Goal: Communication & Community: Answer question/provide support

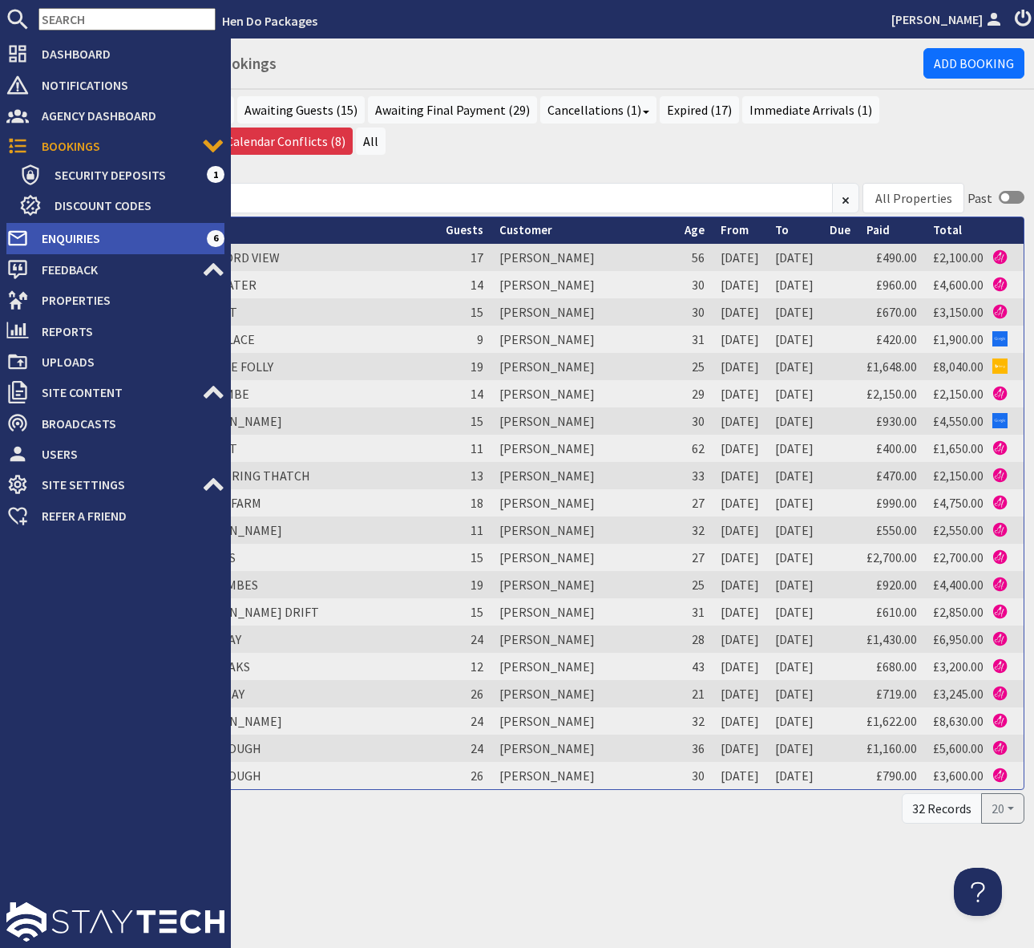
click at [140, 242] on span "Enquiries" at bounding box center [118, 238] width 178 height 26
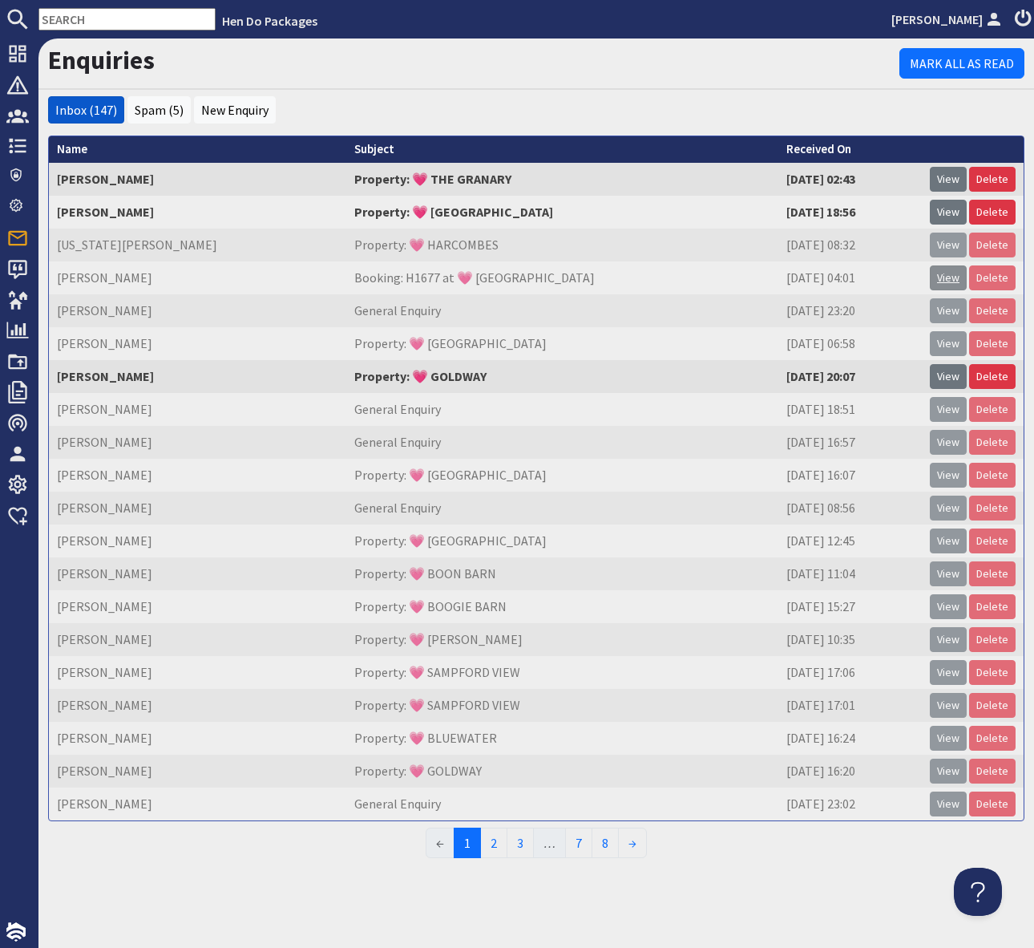
click at [948, 277] on link "View" at bounding box center [948, 277] width 37 height 25
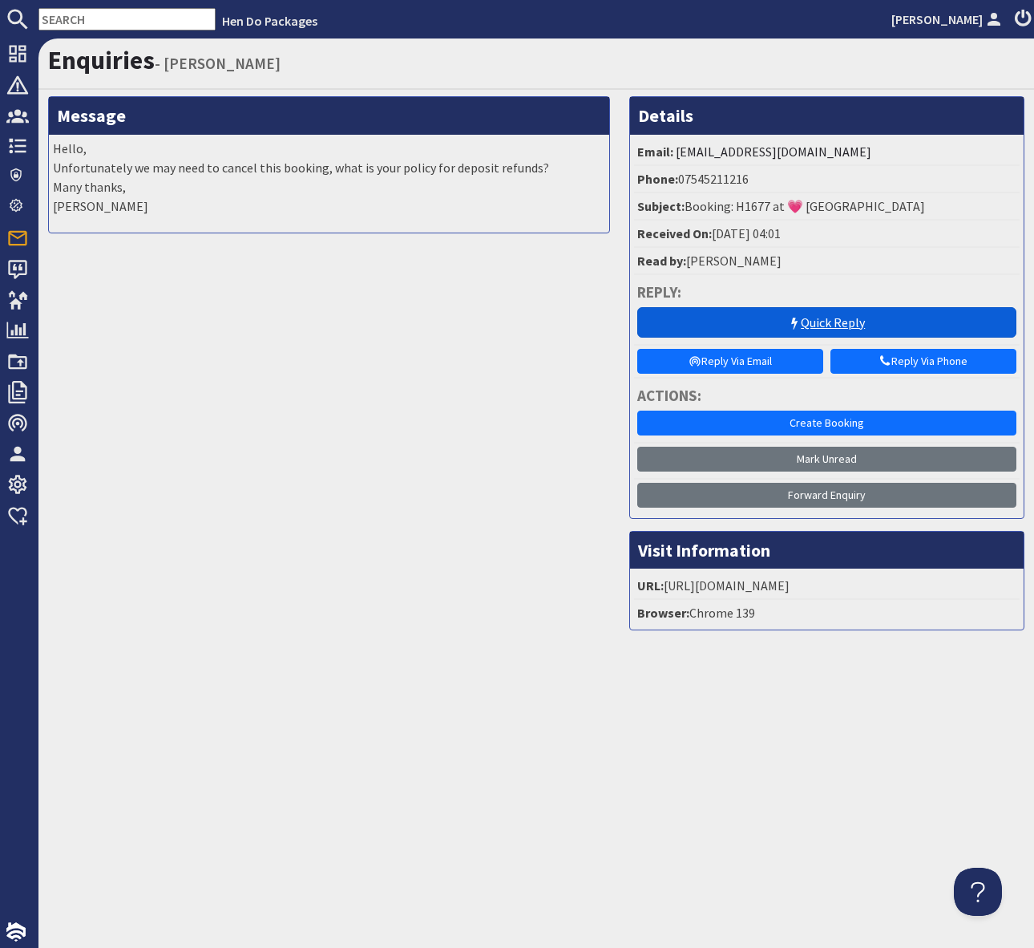
click at [815, 318] on link "Quick Reply" at bounding box center [827, 322] width 380 height 30
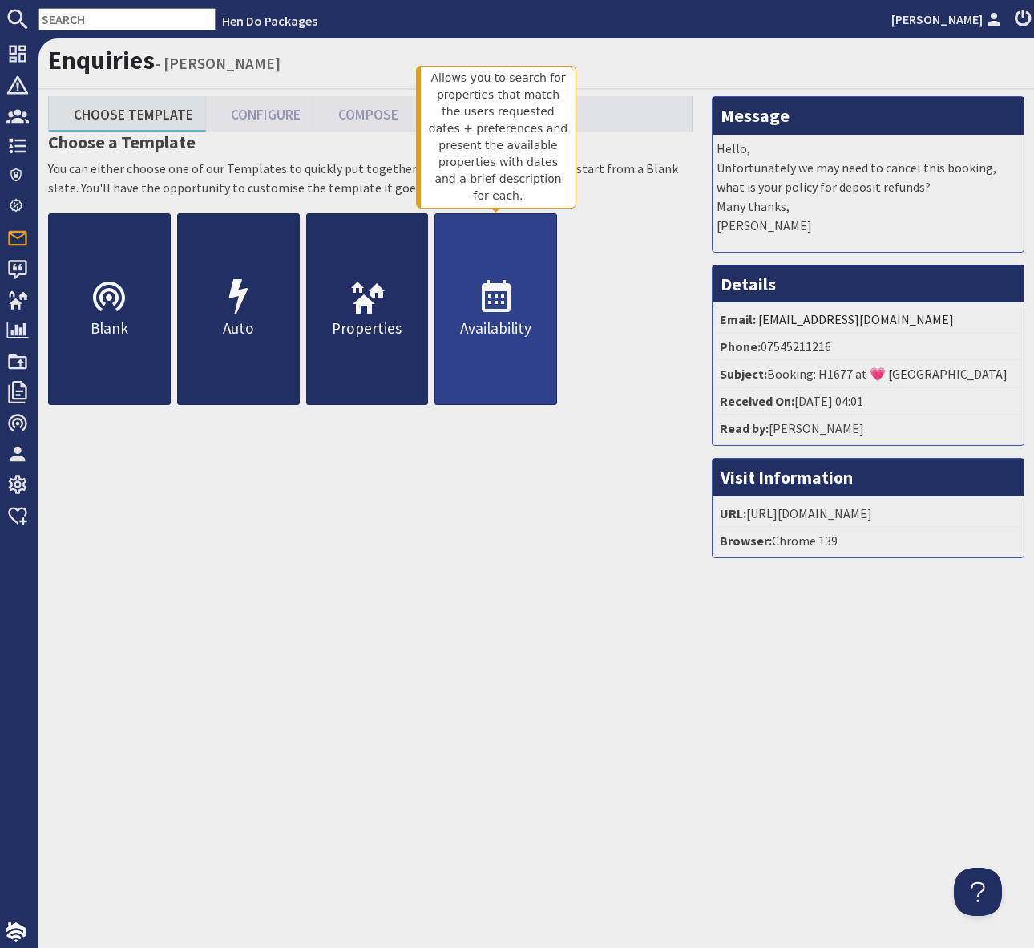
click at [493, 305] on icon at bounding box center [496, 297] width 38 height 38
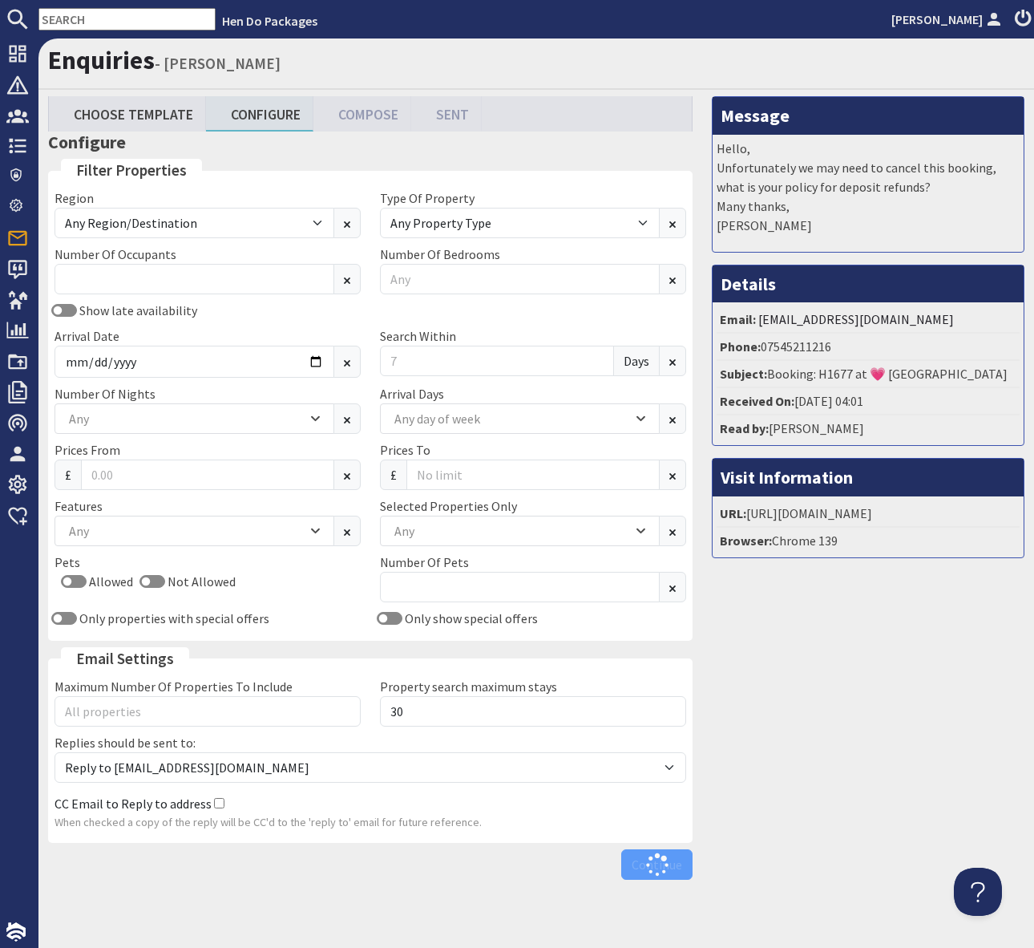
scroll to position [0, 4]
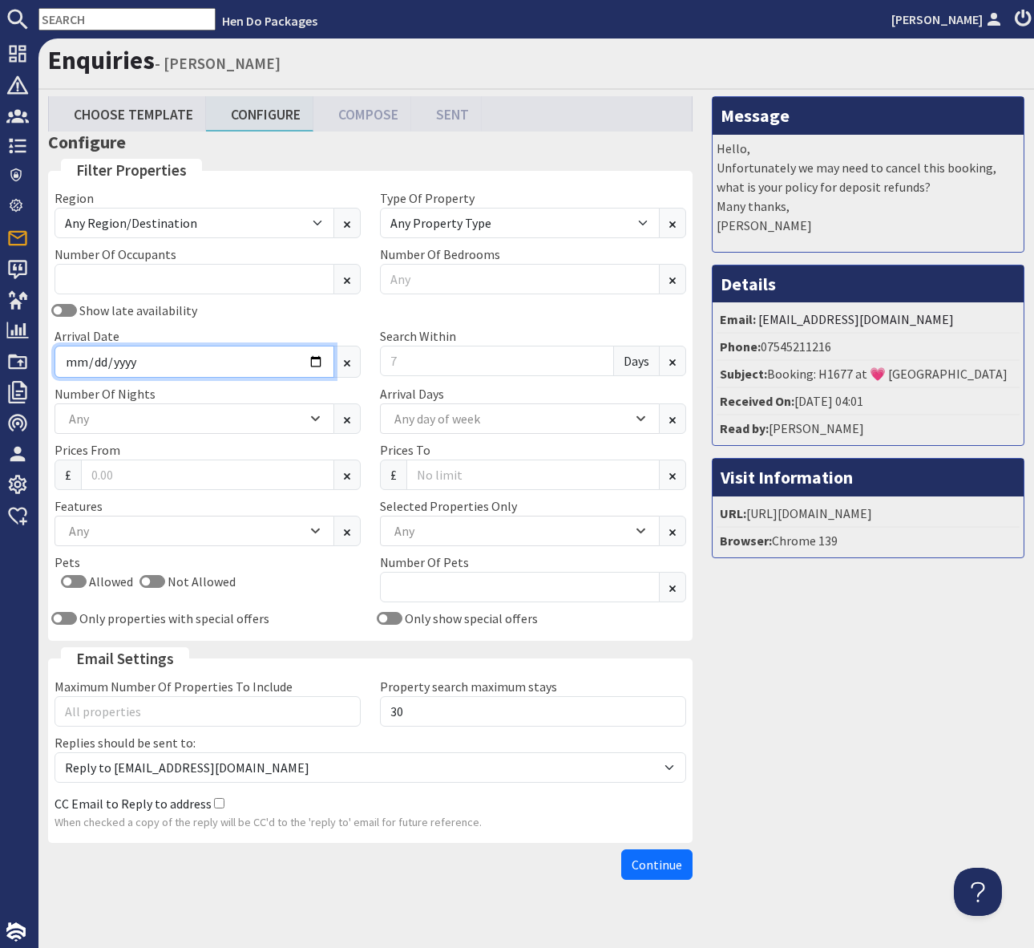
click at [305, 358] on input "Arrival Date" at bounding box center [195, 362] width 280 height 32
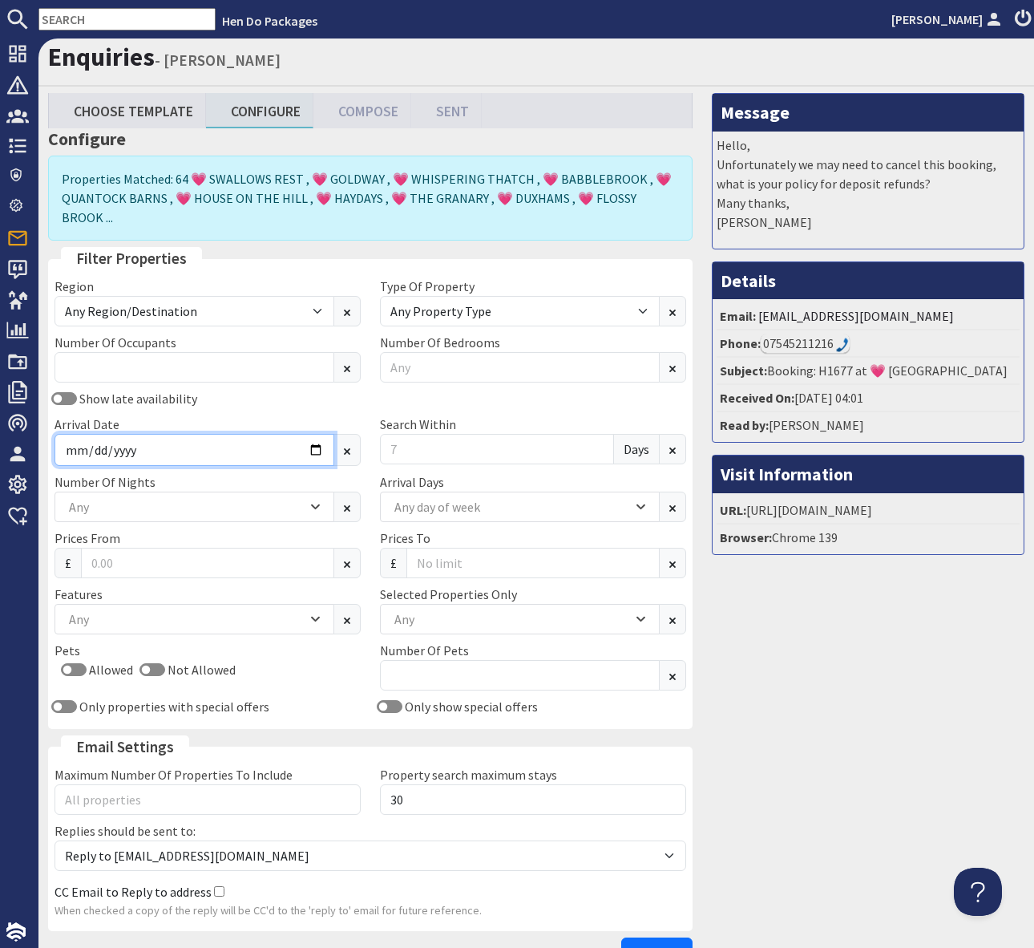
click at [309, 434] on input "Arrival Date" at bounding box center [195, 450] width 280 height 32
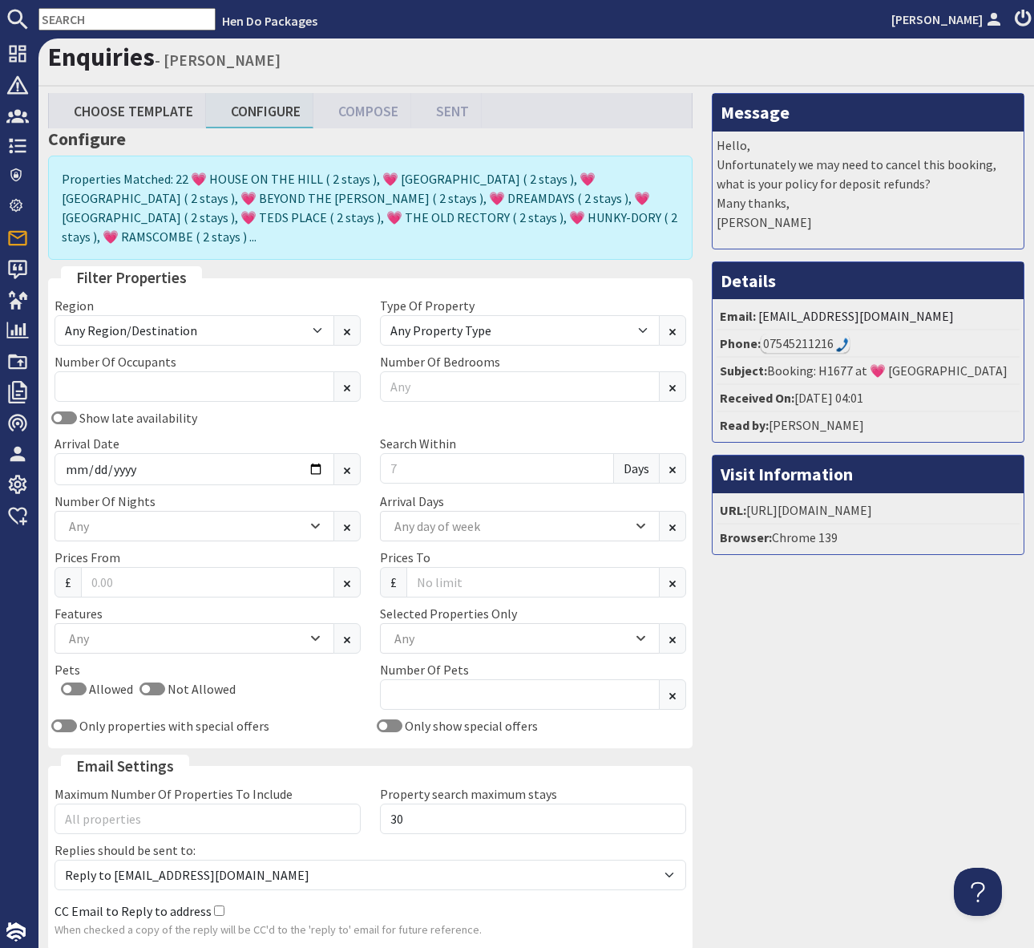
click at [795, 819] on div "Message Hello, Unfortunately we may need to cancel this booking, what is your p…" at bounding box center [868, 543] width 332 height 901
click at [314, 453] on input "[DATE]" at bounding box center [195, 469] width 280 height 32
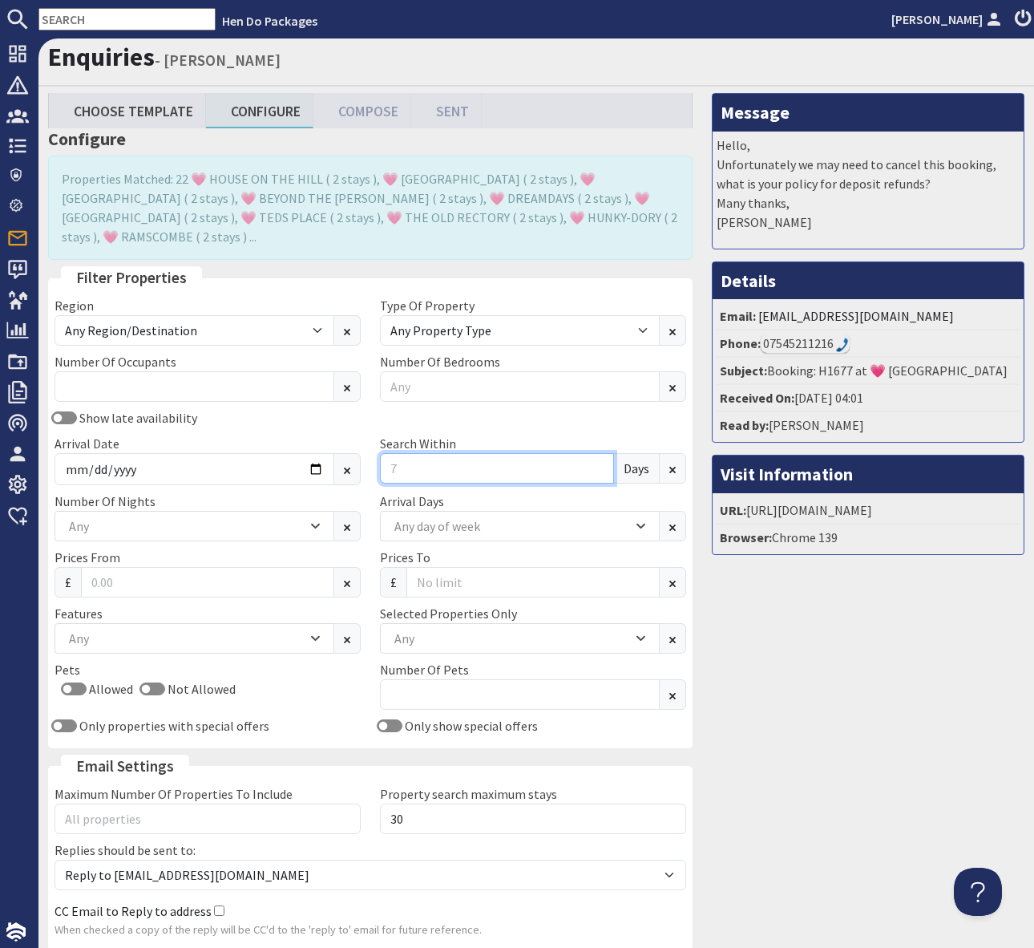
click at [430, 454] on input "Search Within" at bounding box center [497, 468] width 234 height 30
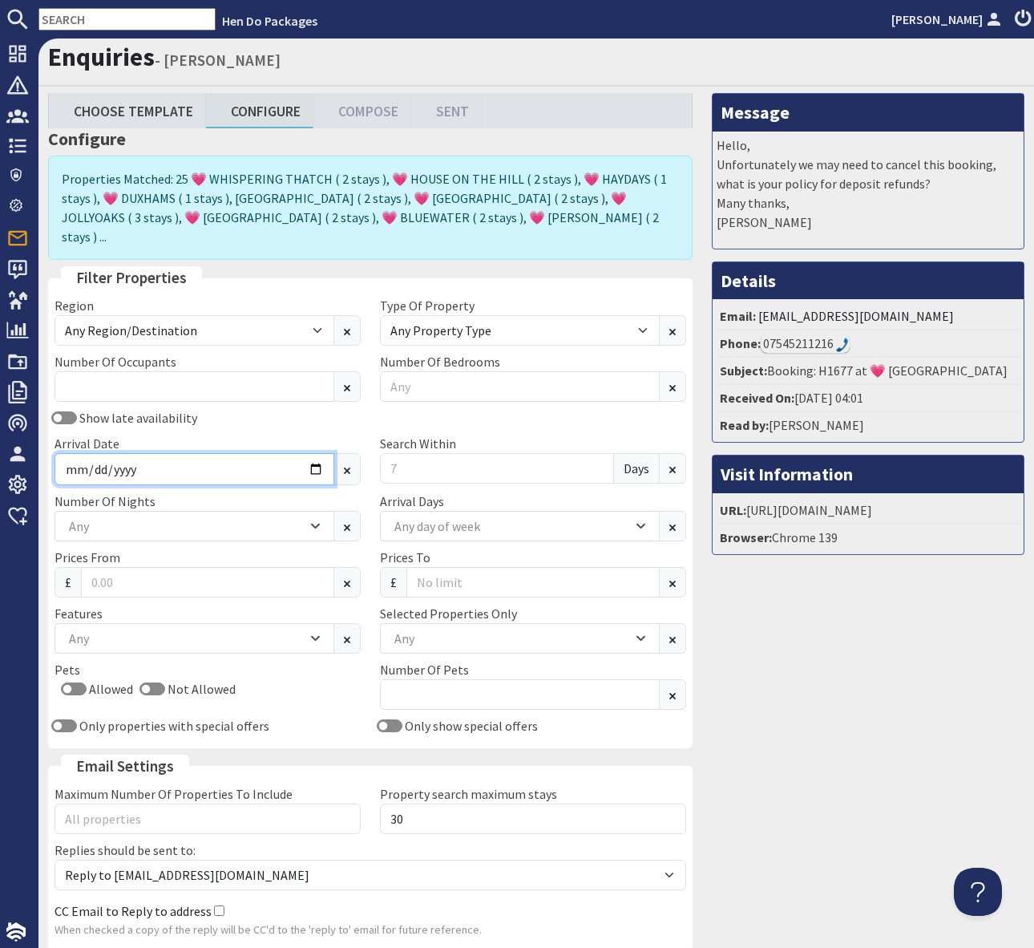
click at [306, 453] on input "[DATE]" at bounding box center [195, 469] width 280 height 32
click at [309, 453] on input "[DATE]" at bounding box center [195, 469] width 280 height 32
type input "[DATE]"
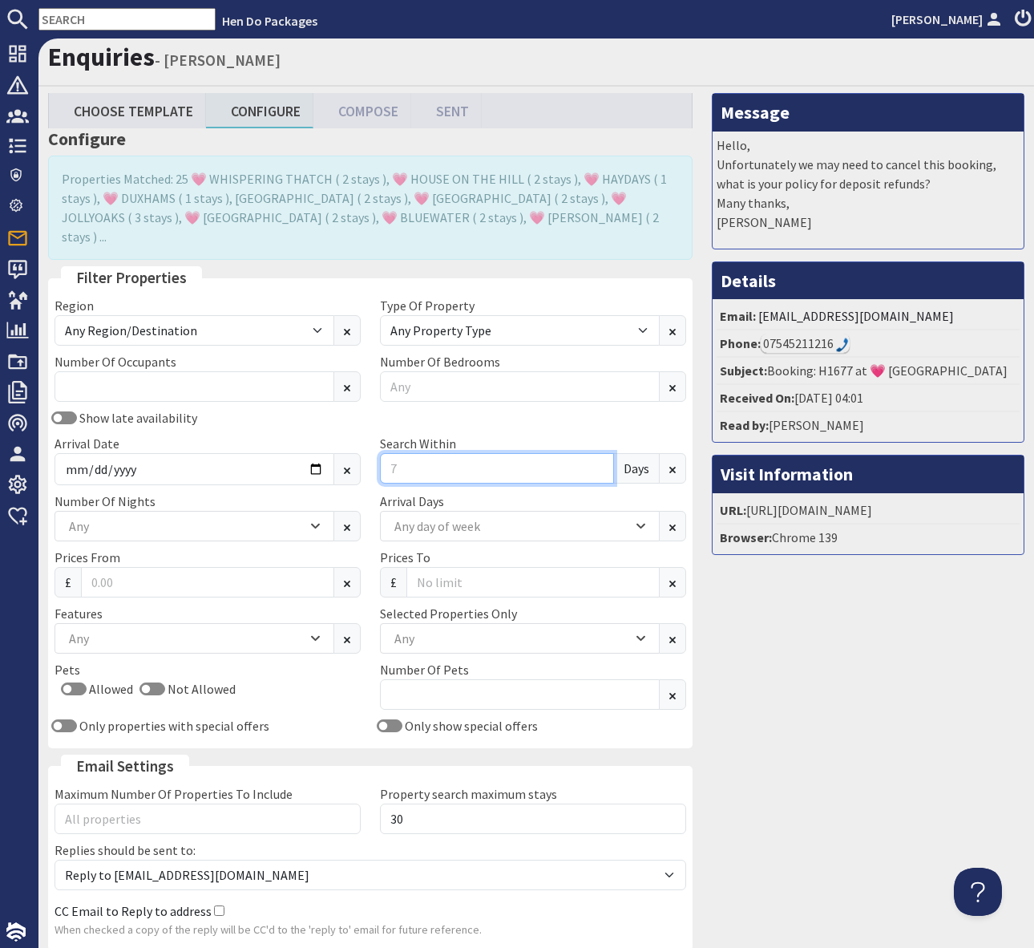
click at [446, 453] on input "Search Within" at bounding box center [497, 468] width 234 height 30
type input "1"
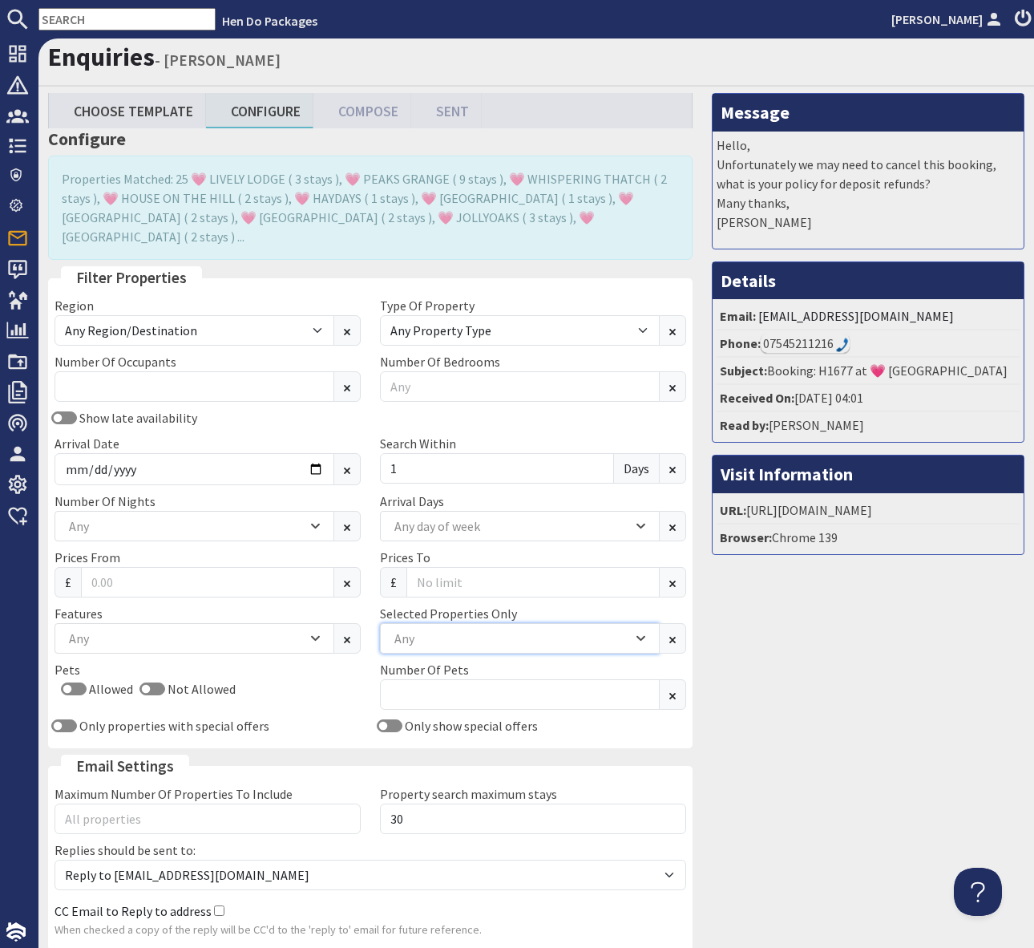
click at [454, 629] on div "Any" at bounding box center [511, 638] width 242 height 18
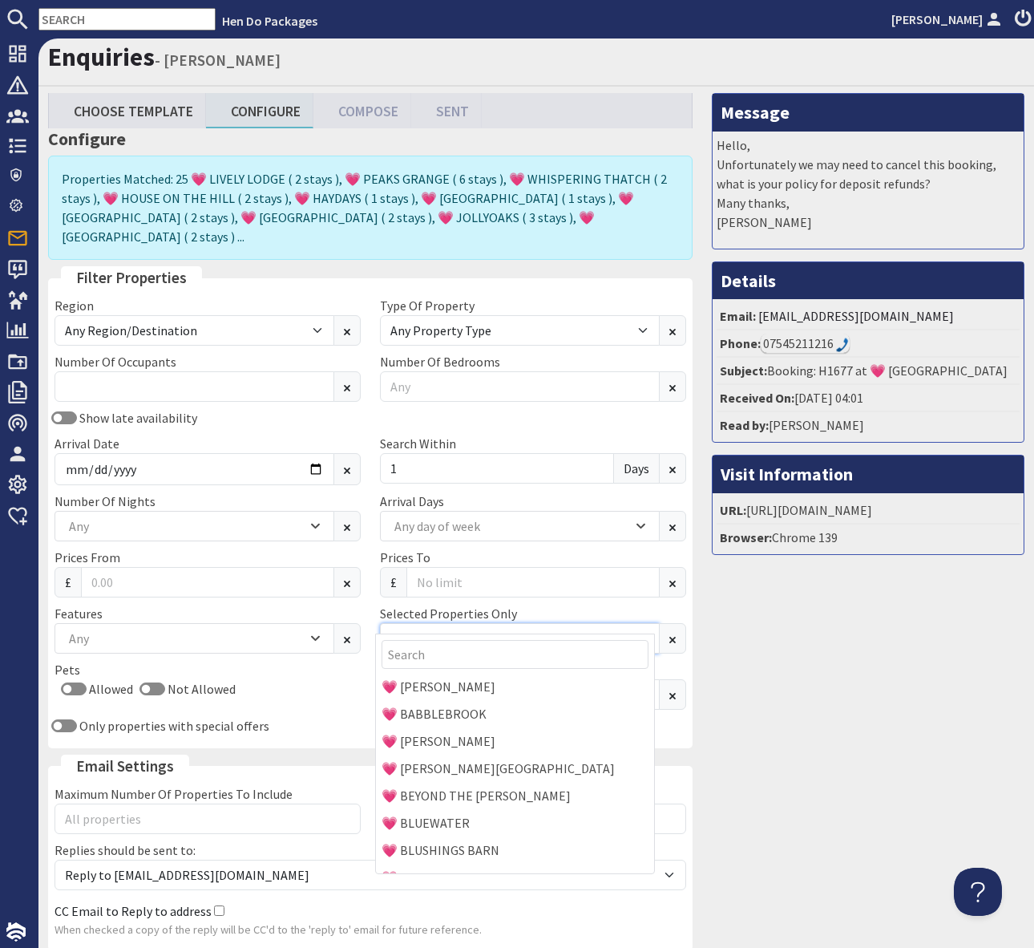
click at [454, 629] on div "Any" at bounding box center [511, 638] width 242 height 18
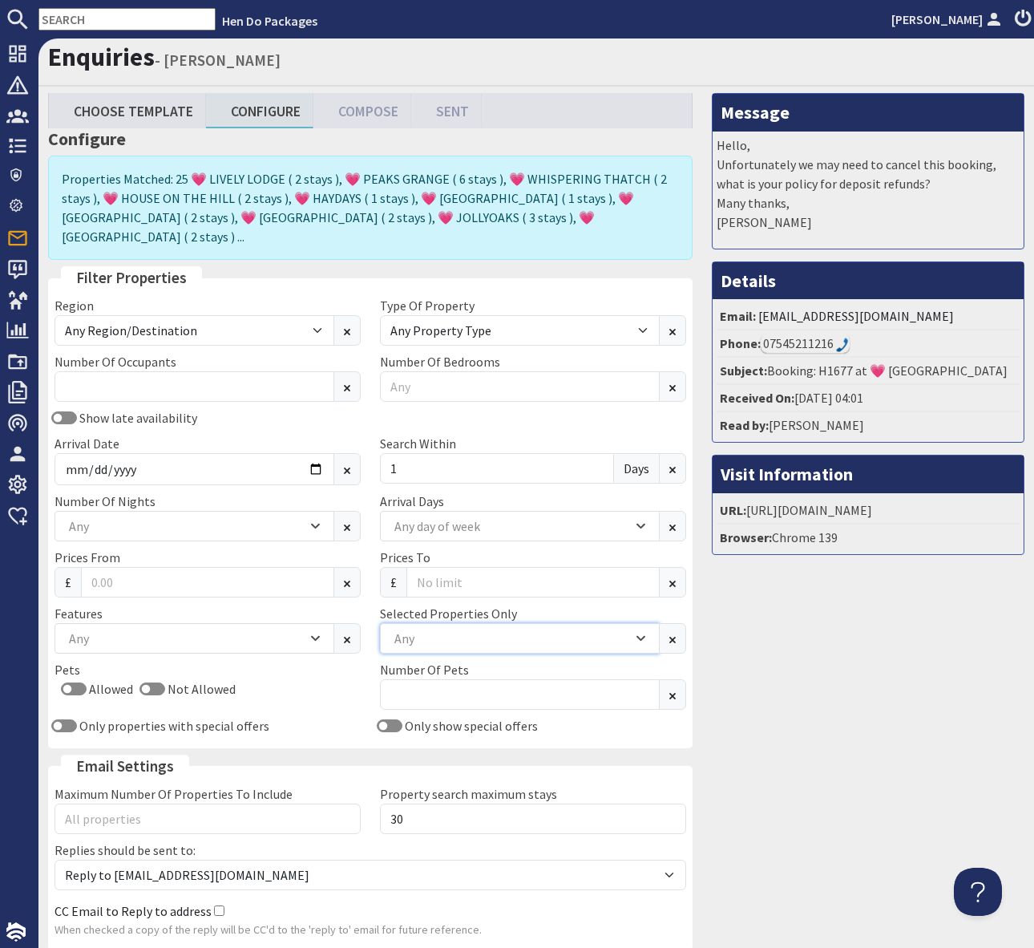
click at [454, 629] on div "Any" at bounding box center [511, 638] width 242 height 18
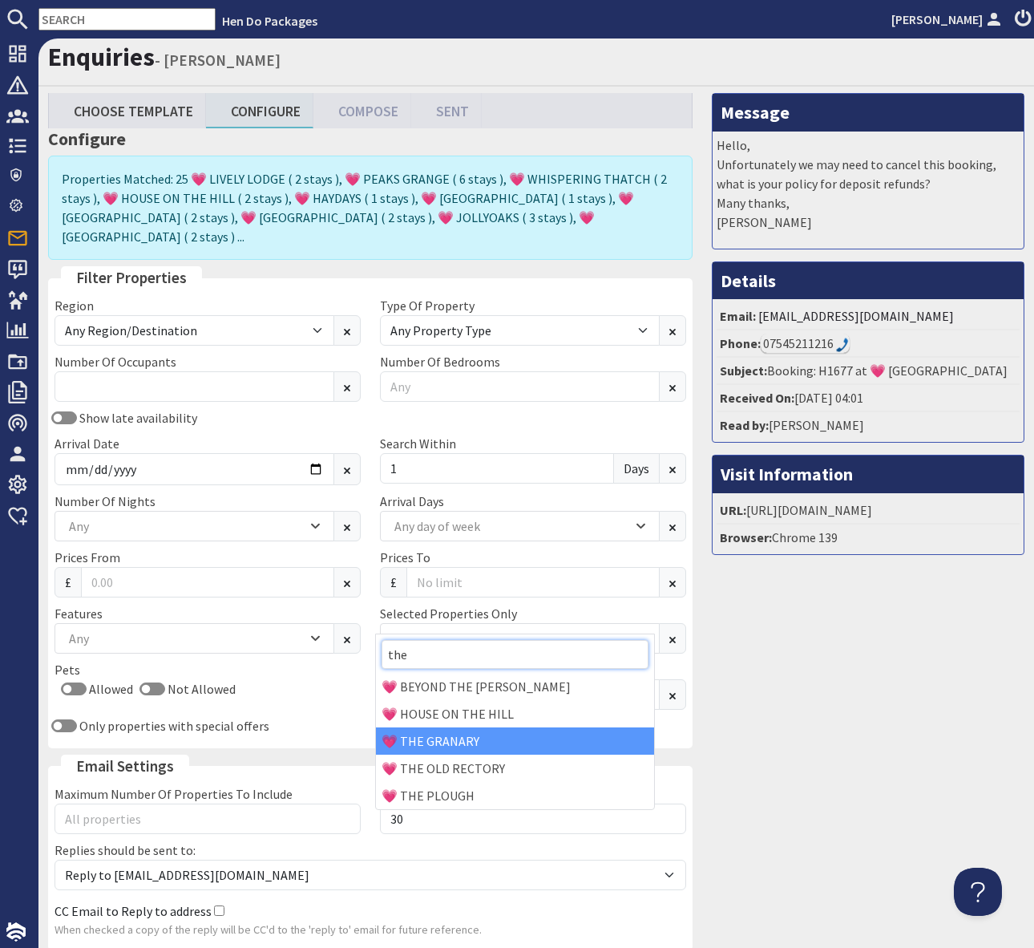
type input "the"
click at [452, 740] on div "💗 THE GRANARY" at bounding box center [515, 740] width 278 height 27
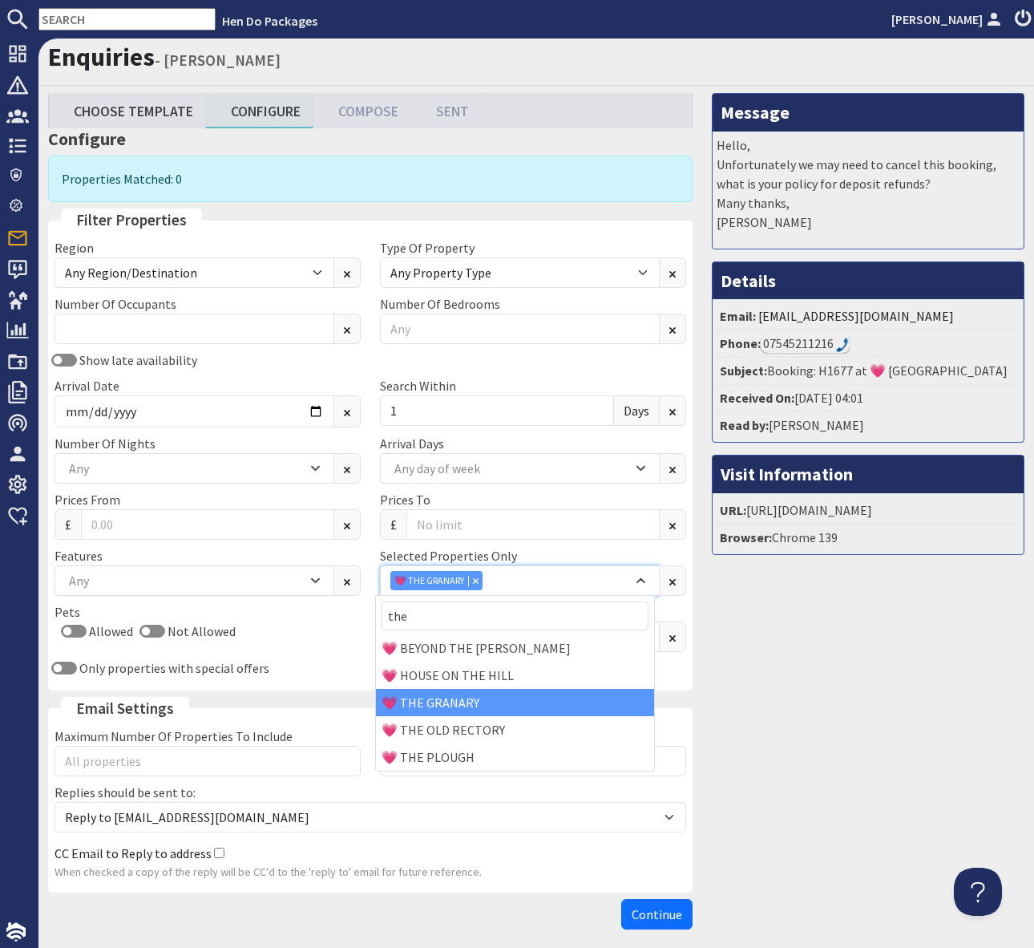
click at [474, 578] on icon "Combobox" at bounding box center [476, 580] width 5 height 5
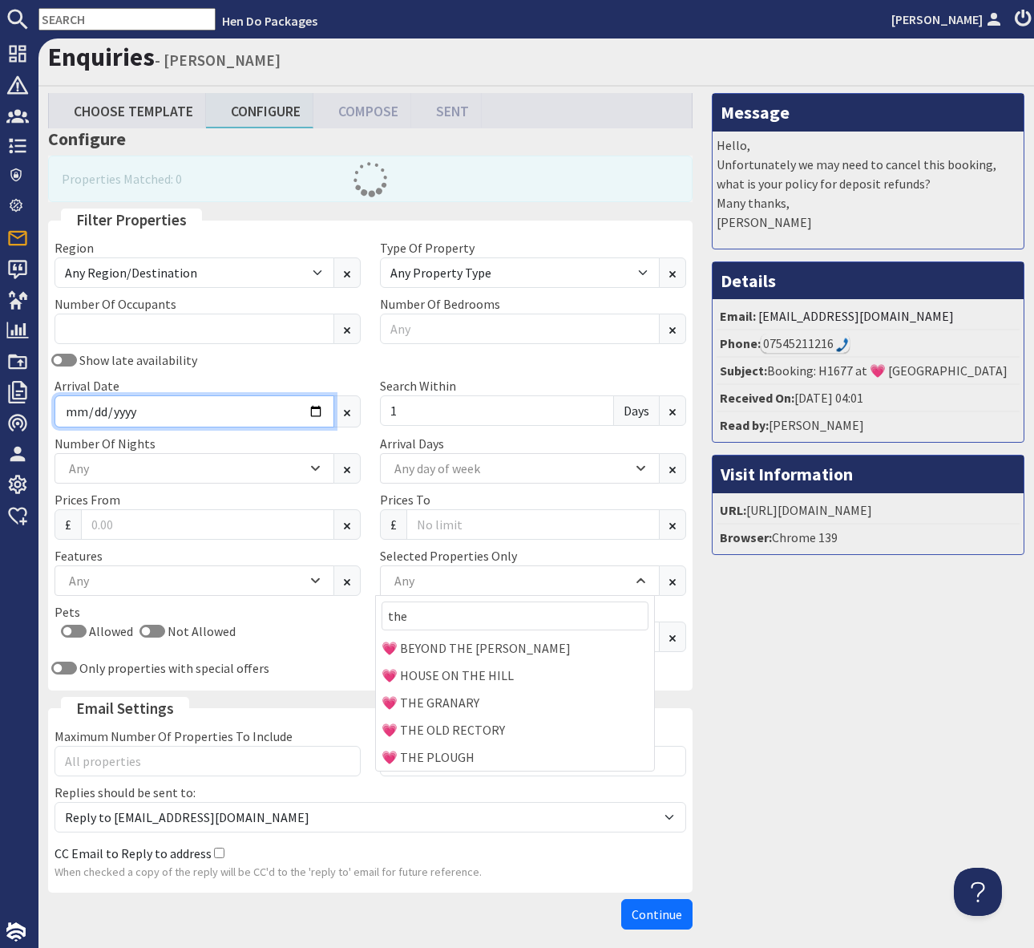
click at [311, 410] on input "[DATE]" at bounding box center [195, 411] width 280 height 32
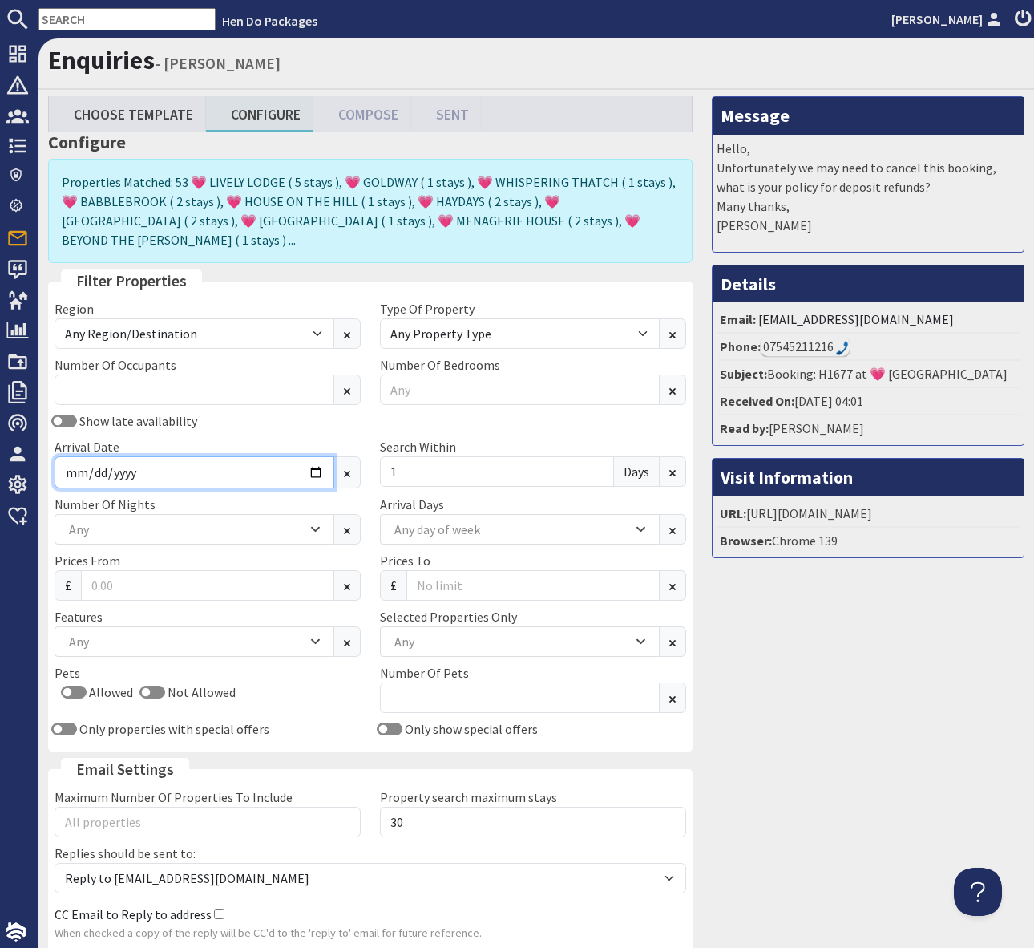
click at [306, 456] on input "[DATE]" at bounding box center [195, 472] width 280 height 32
click at [315, 456] on input "[DATE]" at bounding box center [195, 472] width 280 height 32
click at [324, 456] on input "[DATE]" at bounding box center [195, 472] width 280 height 32
click at [310, 456] on input "[DATE]" at bounding box center [195, 472] width 280 height 32
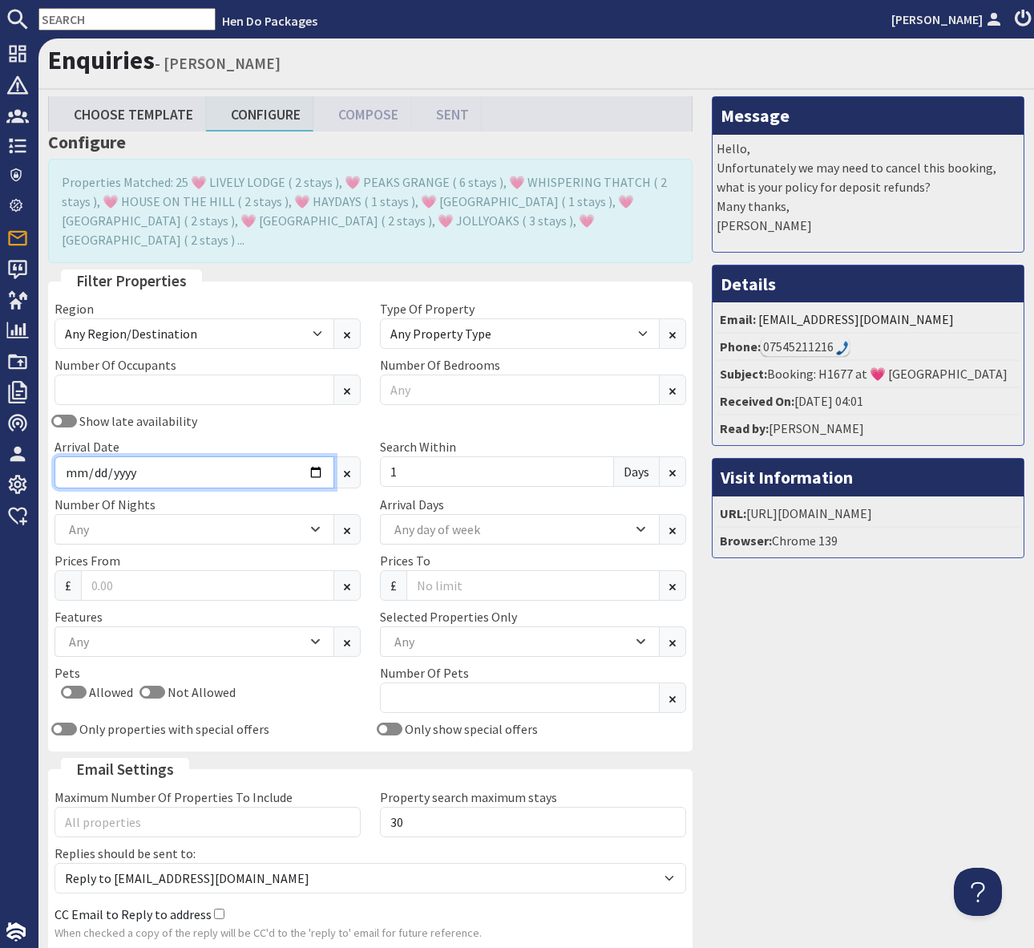
scroll to position [0, 6]
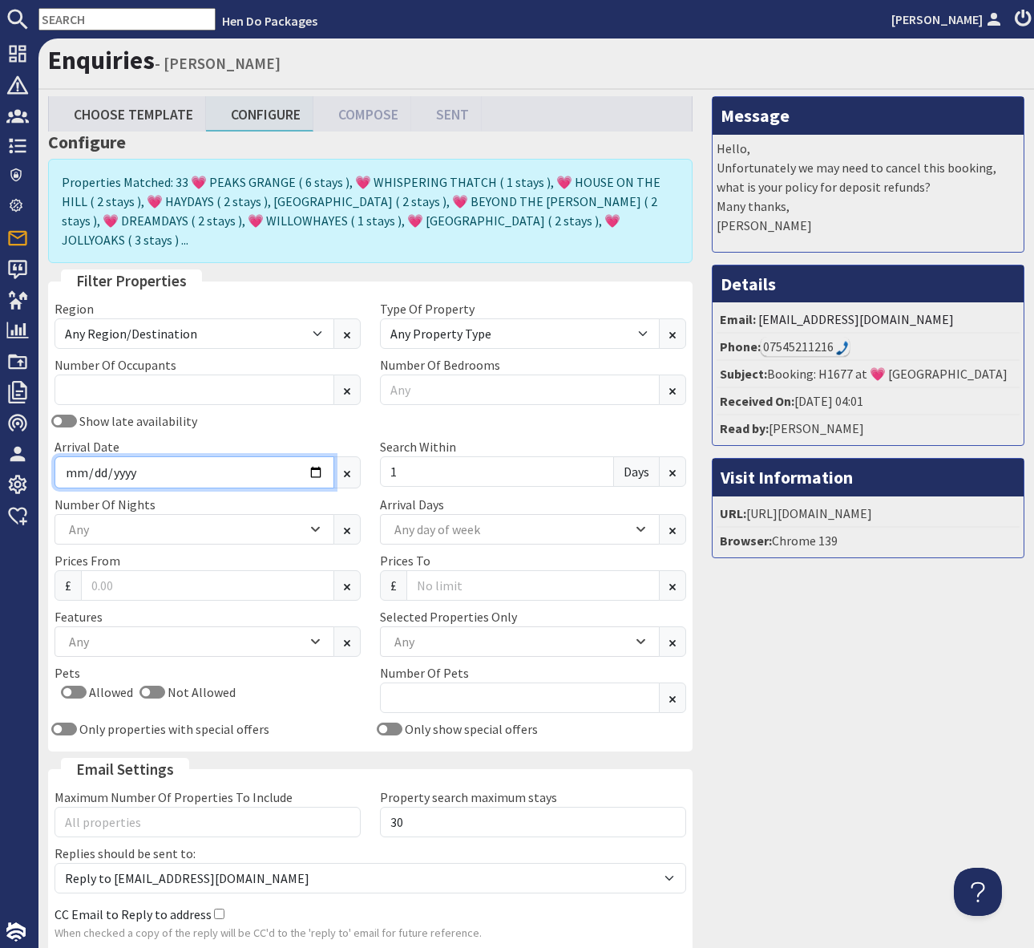
click at [309, 456] on input "[DATE]" at bounding box center [195, 472] width 280 height 32
type input "[DATE]"
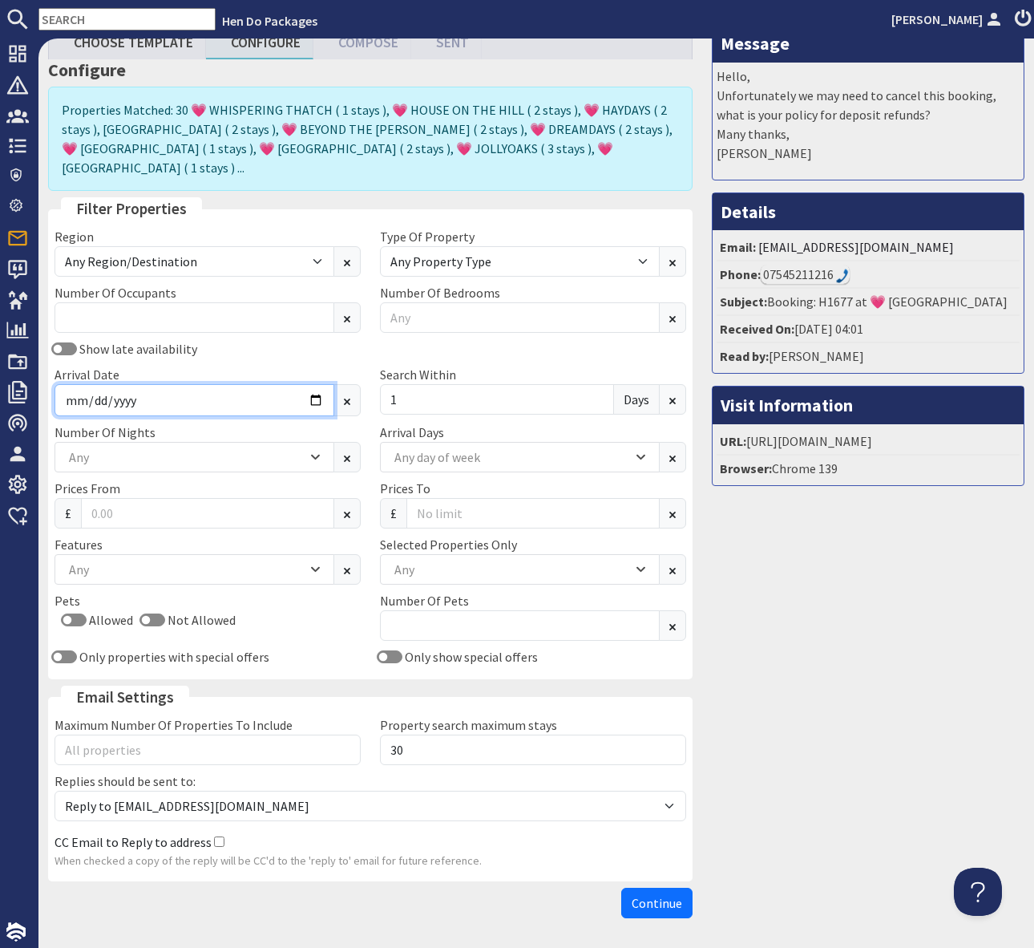
scroll to position [111, 6]
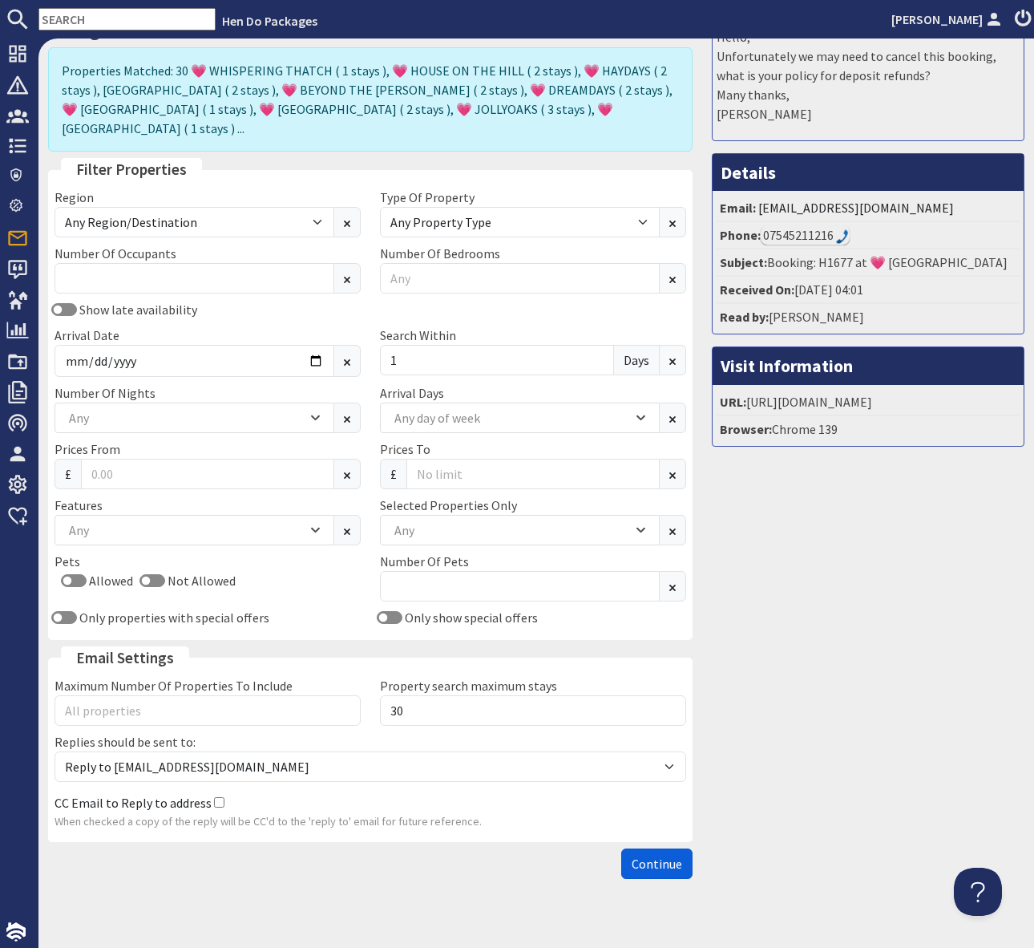
click at [657, 856] on span "Continue" at bounding box center [657, 864] width 51 height 16
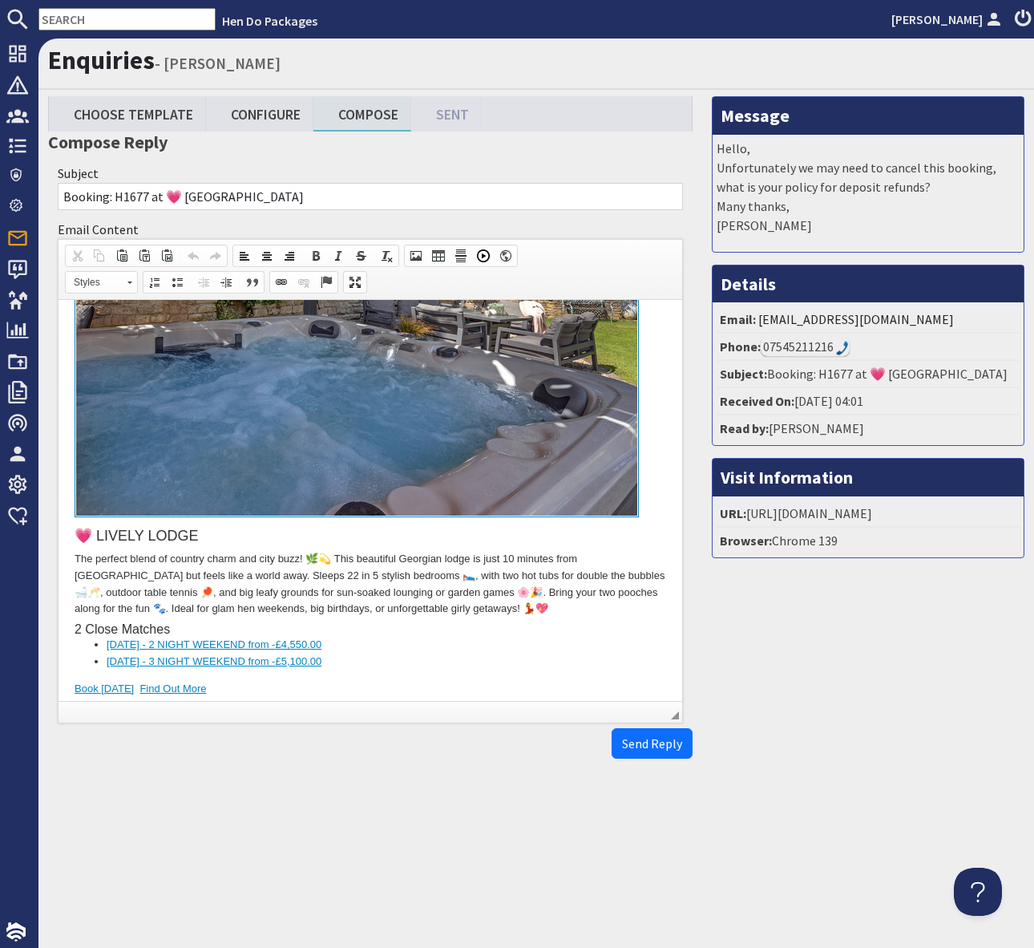
scroll to position [17950, 0]
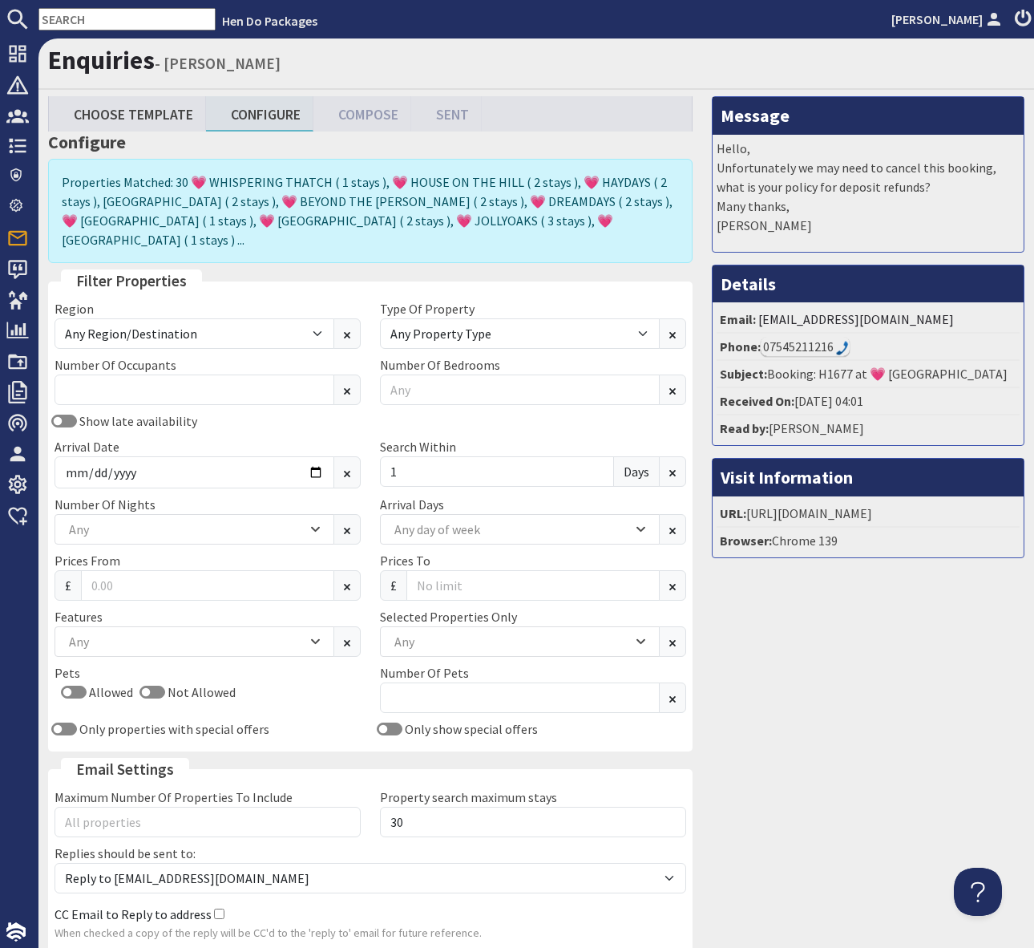
scroll to position [0, 4]
click at [314, 456] on input "[DATE]" at bounding box center [195, 472] width 280 height 32
type input "[DATE]"
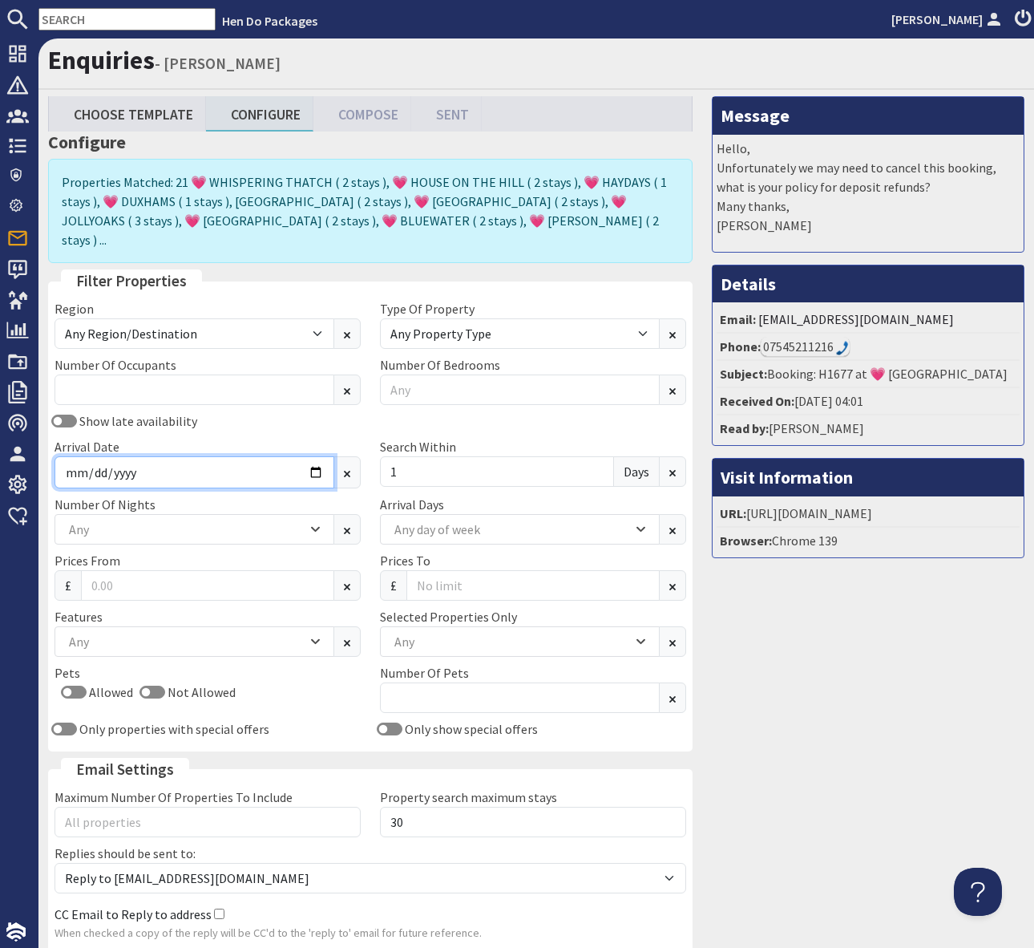
scroll to position [111, 4]
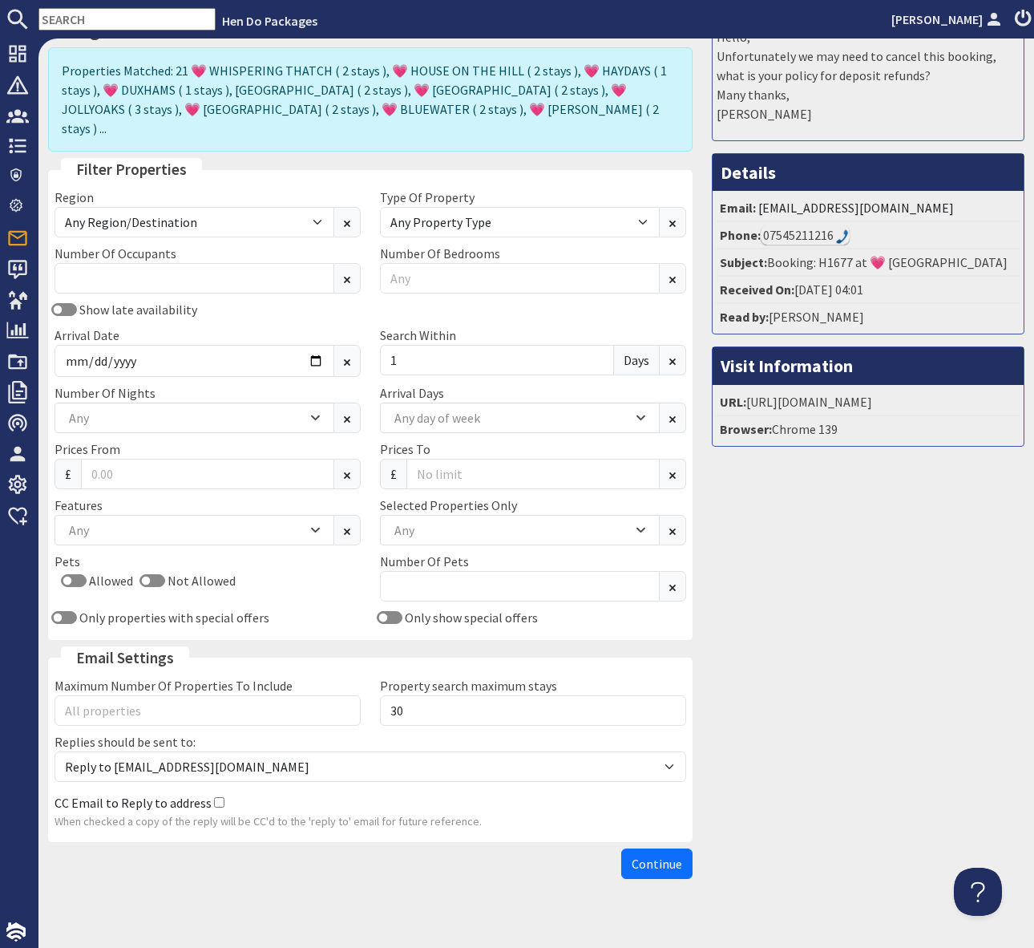
drag, startPoint x: 663, startPoint y: 841, endPoint x: 698, endPoint y: 835, distance: 34.9
click at [663, 856] on span "Continue" at bounding box center [657, 864] width 51 height 16
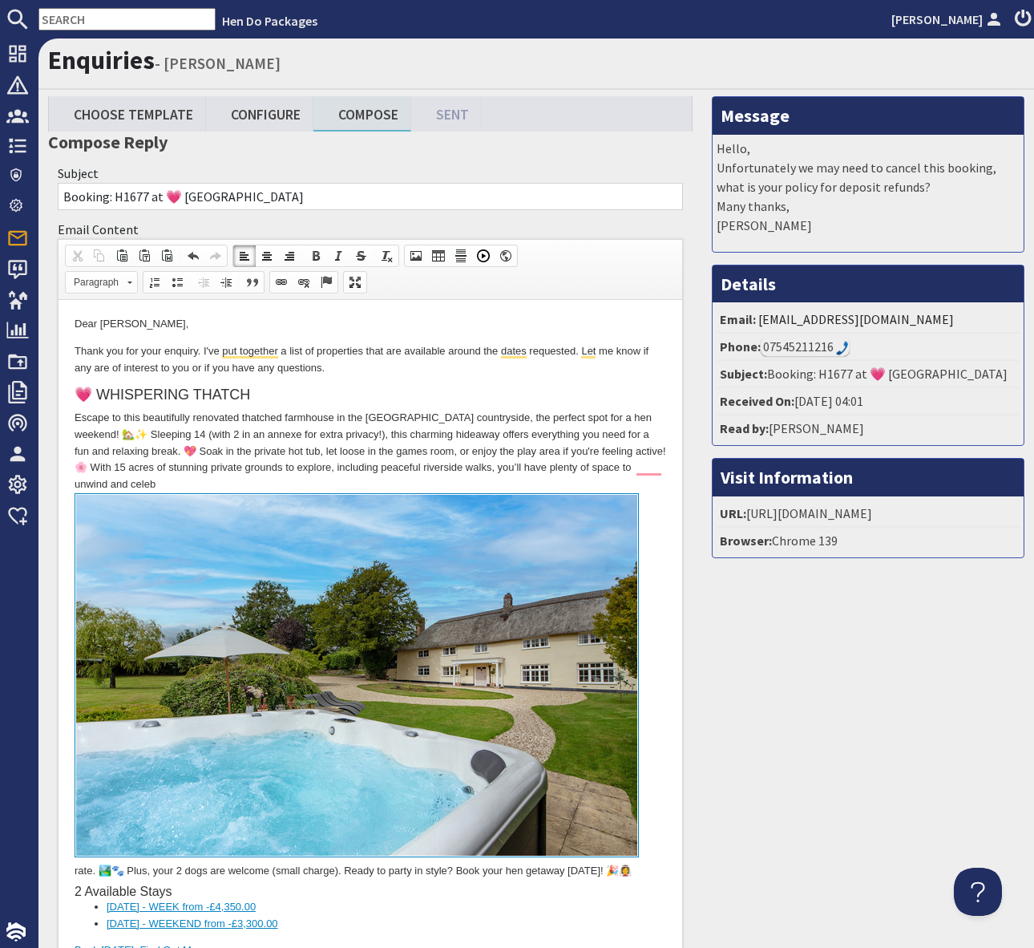
click at [418, 916] on li "[DATE] - WEEKEND from - £3,300.00" at bounding box center [371, 924] width 528 height 17
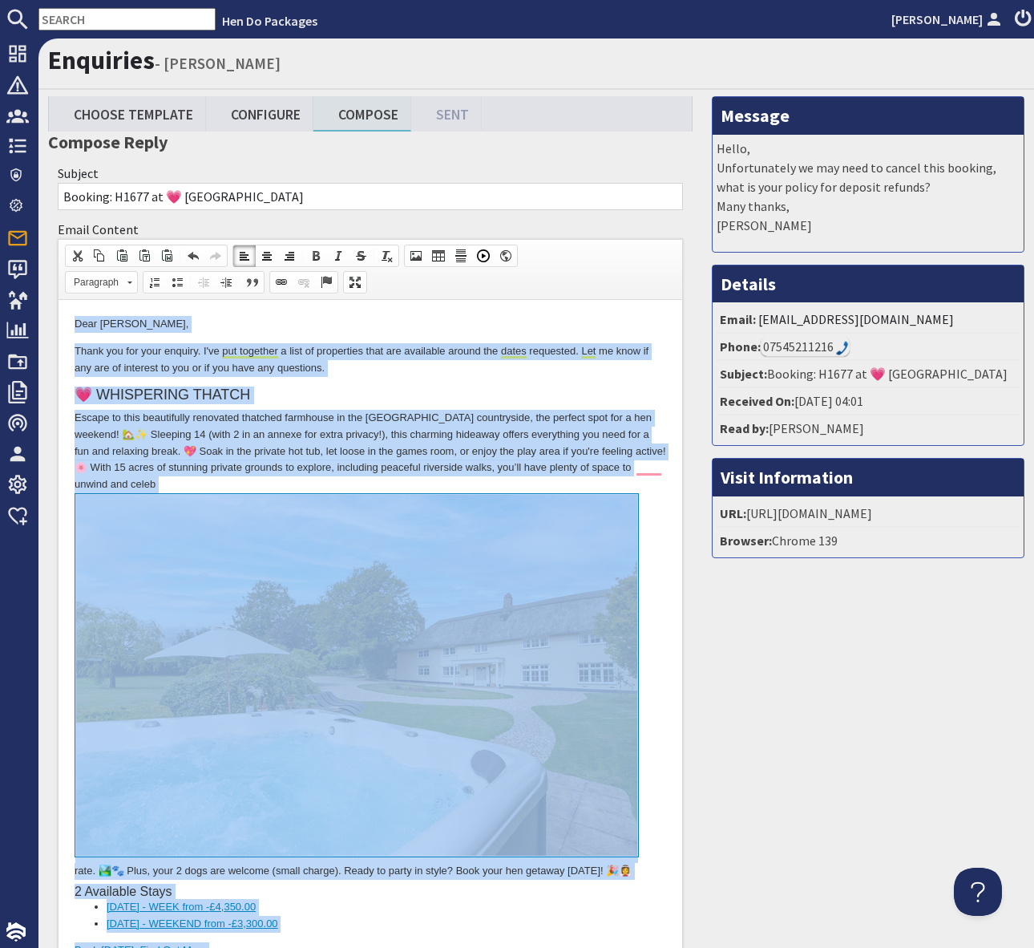
copy body "Lore Ipsu Dolorsit, Ametc adi eli sedd eiusmod. T'in utl etdolore m aliq en adm…"
